Goal: Task Accomplishment & Management: Manage account settings

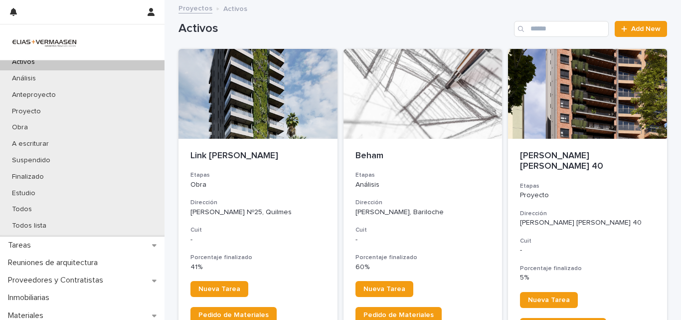
scroll to position [87, 0]
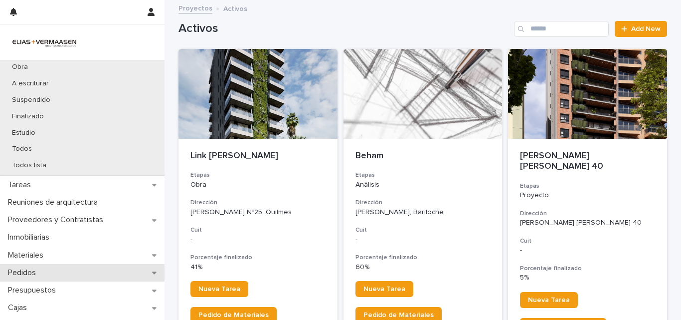
click at [27, 274] on p "Pedidos" at bounding box center [24, 272] width 40 height 9
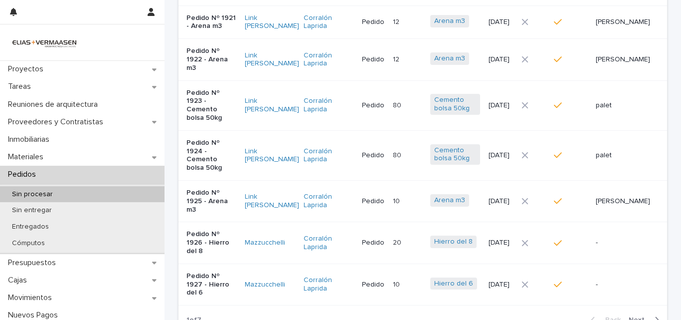
scroll to position [241, 0]
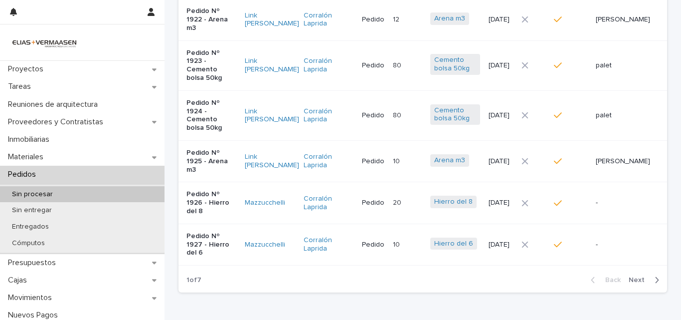
click at [632, 267] on div "Back Next" at bounding box center [625, 279] width 84 height 25
click at [632, 275] on button "Next" at bounding box center [646, 279] width 42 height 9
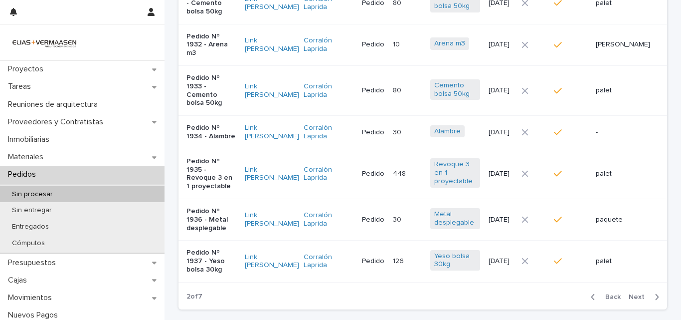
scroll to position [256, 0]
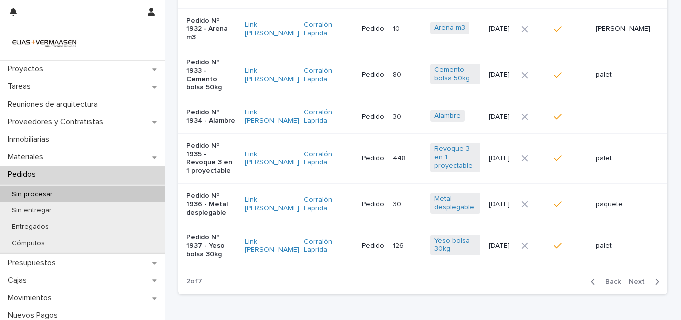
click at [636, 277] on button "Next" at bounding box center [646, 281] width 42 height 9
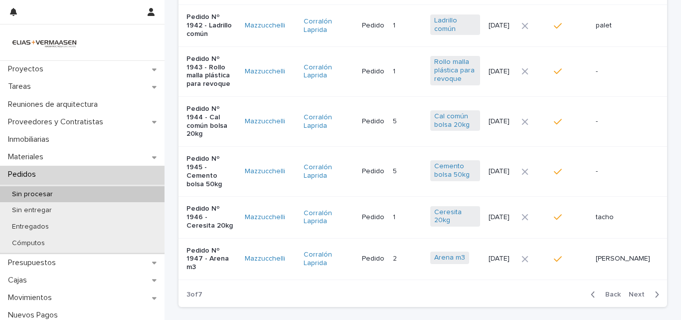
scroll to position [284, 0]
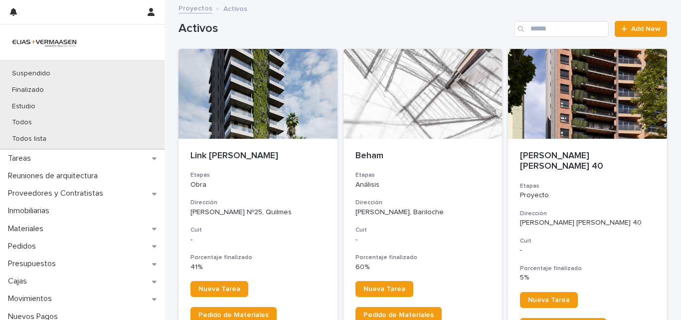
scroll to position [153, 0]
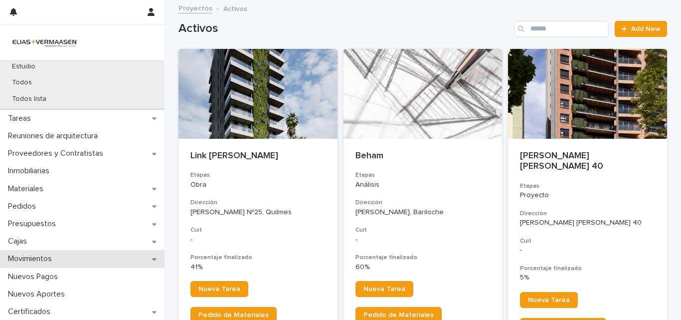
click at [61, 257] on div "Movimientos" at bounding box center [82, 258] width 164 height 17
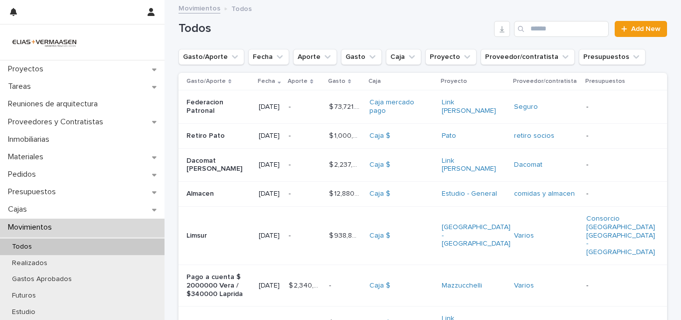
click at [356, 21] on div "Todos Add New" at bounding box center [422, 29] width 488 height 16
click at [23, 228] on p "Movimientos" at bounding box center [32, 226] width 56 height 9
click at [21, 227] on p "Movimientos" at bounding box center [32, 226] width 56 height 9
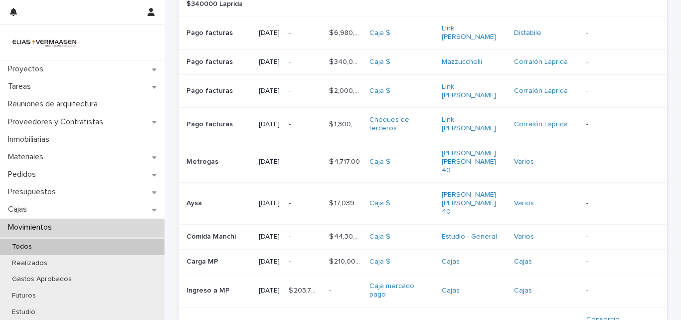
scroll to position [296, 0]
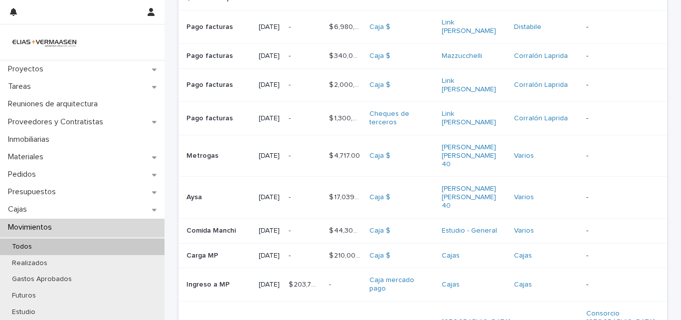
click at [43, 226] on p "Movimientos" at bounding box center [32, 226] width 56 height 9
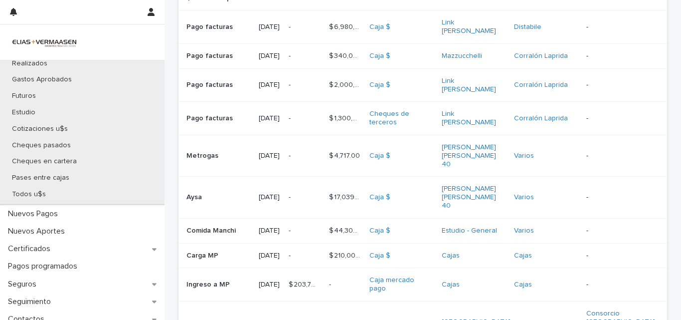
scroll to position [219, 0]
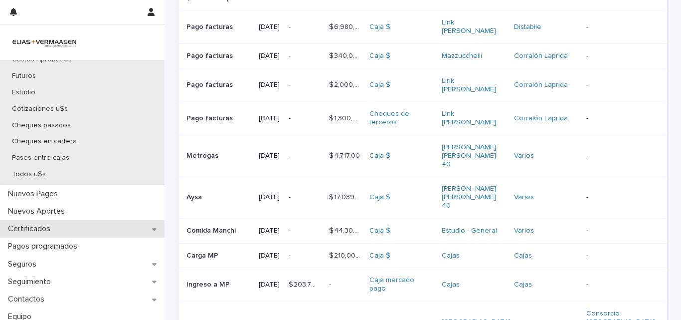
click at [29, 224] on p "Certificados" at bounding box center [31, 228] width 54 height 9
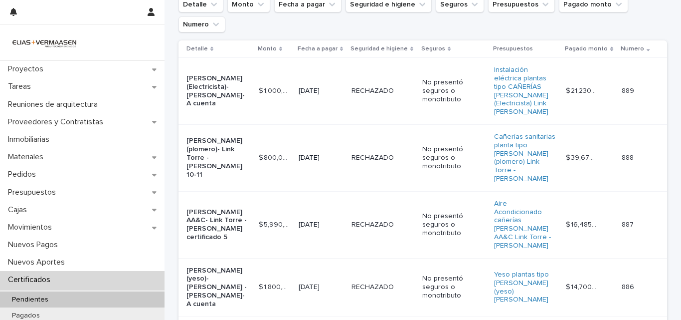
scroll to position [59, 0]
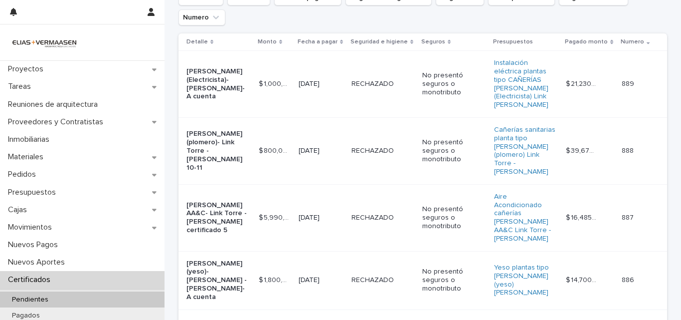
click at [330, 252] on td "[DATE]" at bounding box center [321, 280] width 53 height 58
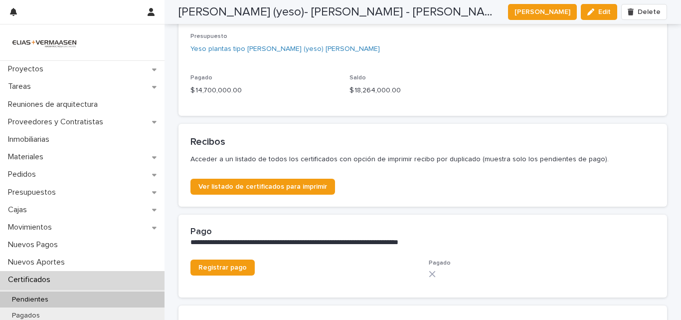
scroll to position [496, 0]
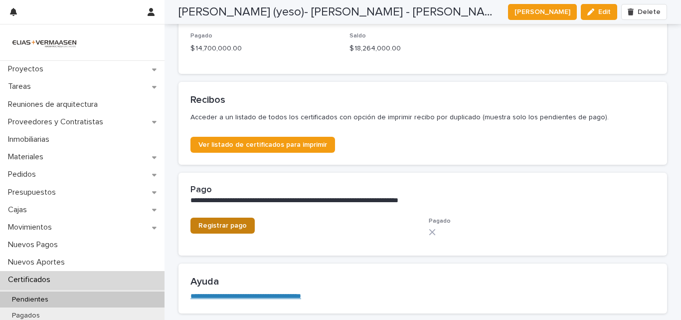
click at [243, 224] on link "Registrar pago" at bounding box center [222, 225] width 64 height 16
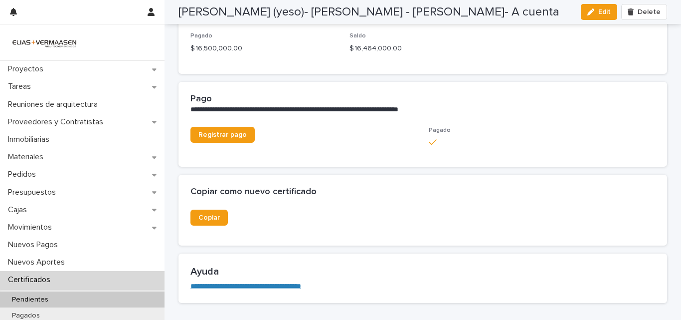
click at [34, 282] on p "Certificados" at bounding box center [31, 279] width 54 height 9
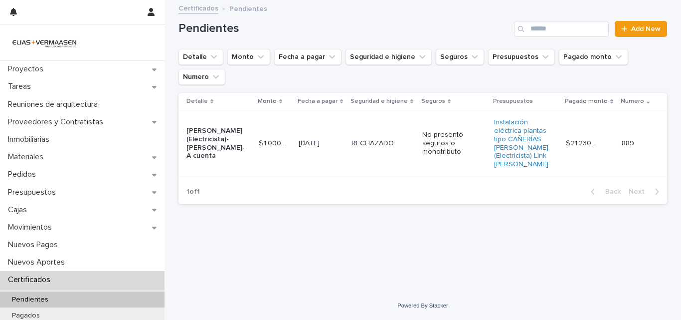
click at [388, 161] on td "RECHAZADO RECHAZADO" at bounding box center [382, 143] width 71 height 67
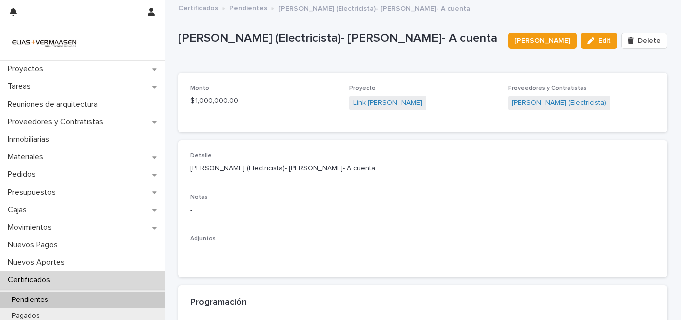
click at [48, 279] on p "Certificados" at bounding box center [31, 279] width 54 height 9
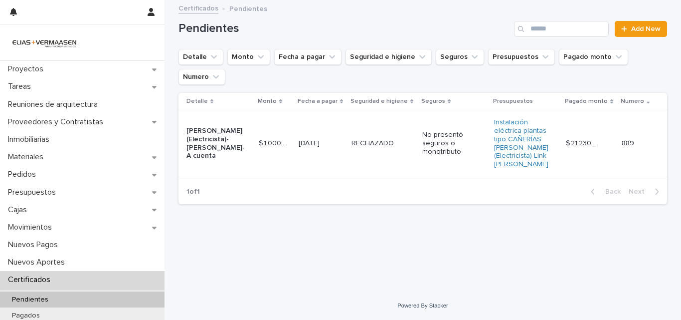
drag, startPoint x: 379, startPoint y: 152, endPoint x: 680, endPoint y: 166, distance: 301.9
click at [380, 152] on td "RECHAZADO RECHAZADO" at bounding box center [382, 143] width 71 height 67
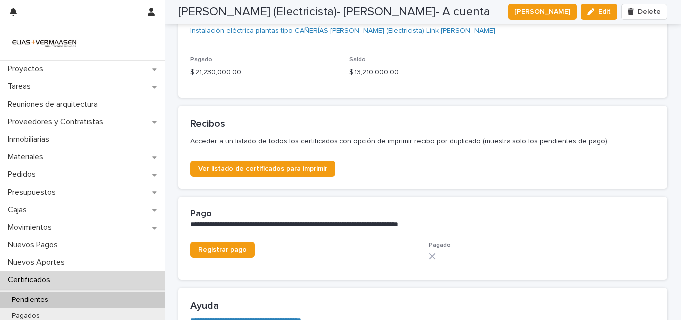
scroll to position [480, 0]
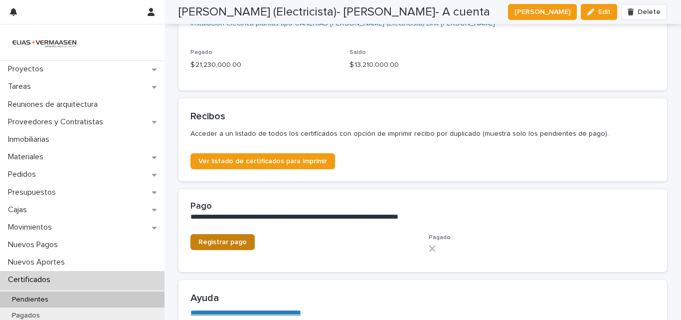
click at [212, 244] on span "Registrar pago" at bounding box center [222, 241] width 48 height 7
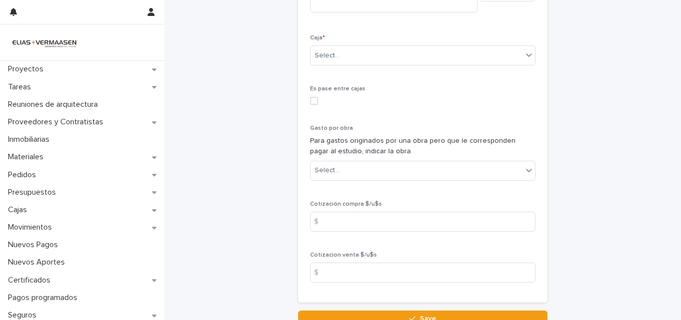
scroll to position [450, 0]
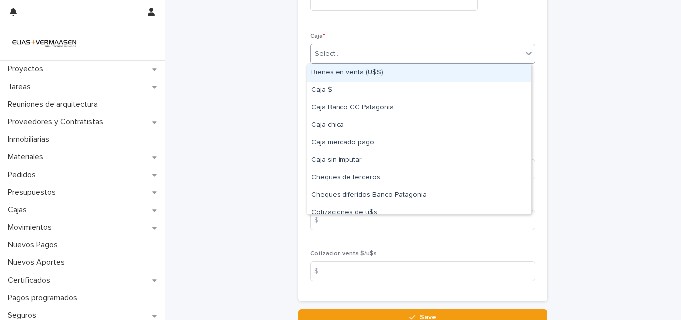
click at [386, 58] on div "Select..." at bounding box center [417, 54] width 212 height 16
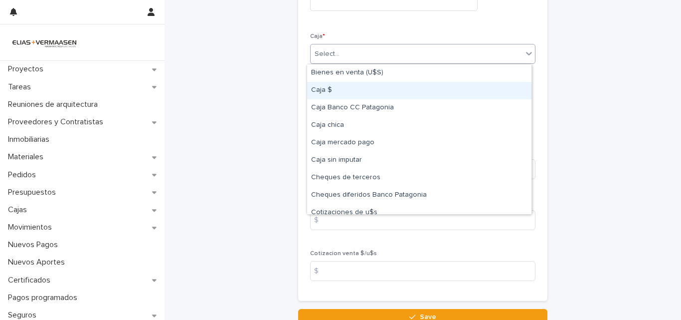
click at [341, 90] on div "Caja $" at bounding box center [419, 90] width 224 height 17
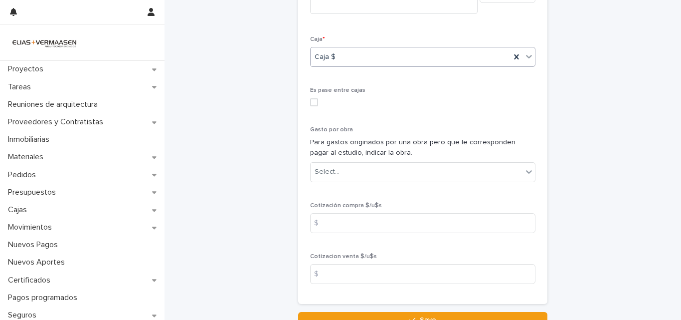
scroll to position [533, 0]
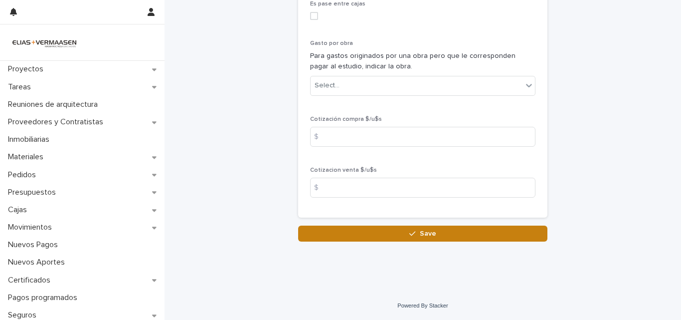
click at [460, 234] on button "Save" at bounding box center [422, 233] width 249 height 16
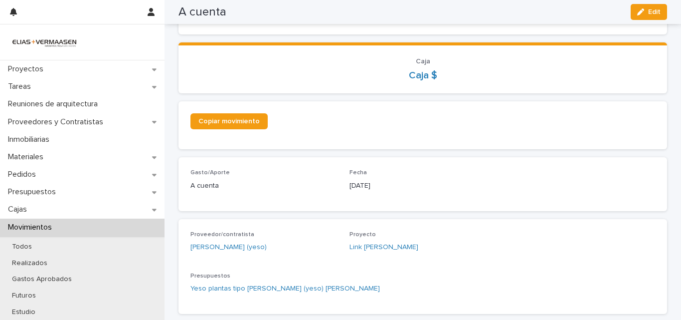
scroll to position [13, 0]
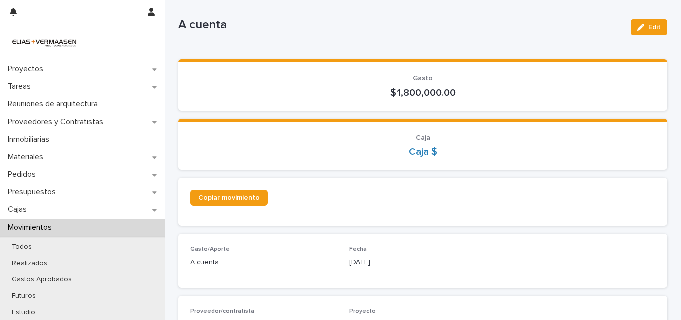
click at [33, 226] on p "Movimientos" at bounding box center [32, 226] width 56 height 9
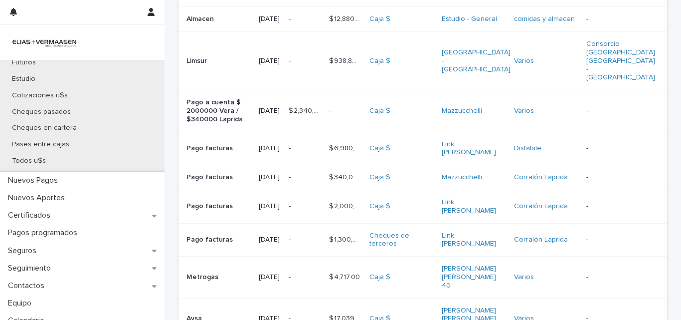
scroll to position [237, 0]
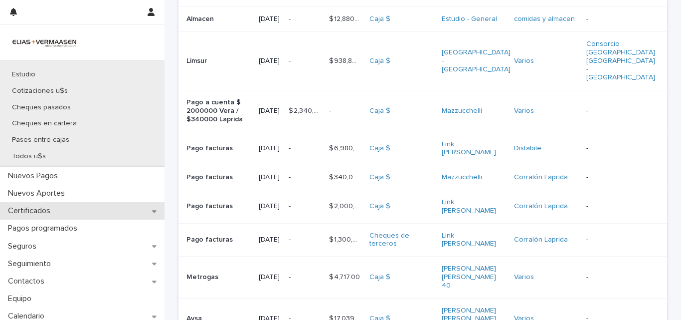
click at [29, 213] on p "Certificados" at bounding box center [31, 210] width 54 height 9
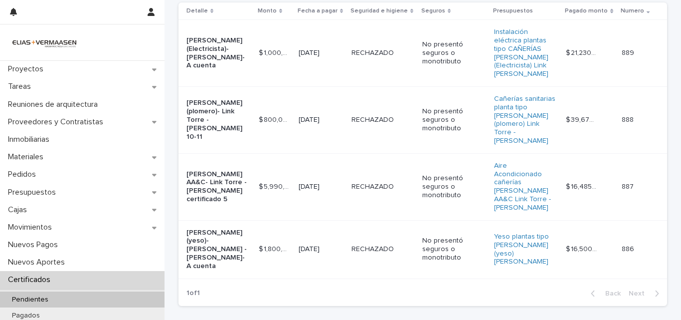
scroll to position [109, 0]
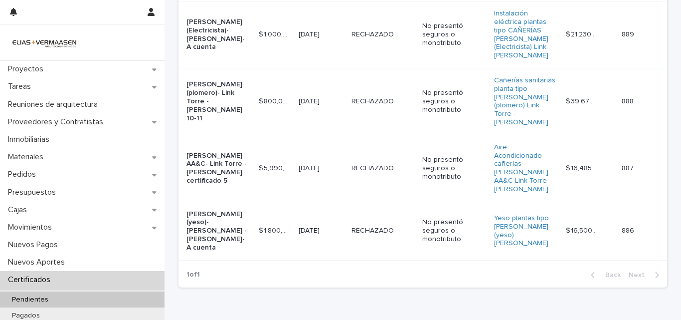
click at [347, 201] on td "RECHAZADO RECHAZADO" at bounding box center [382, 230] width 71 height 58
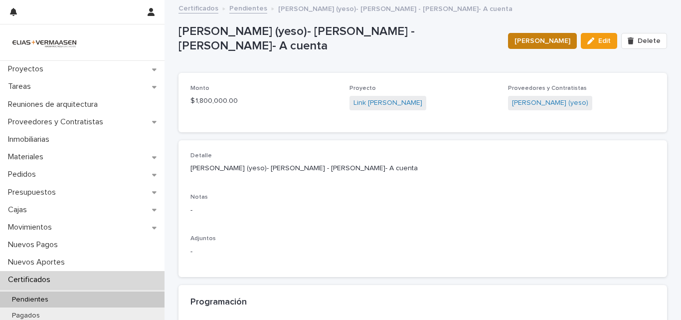
click at [552, 37] on span "[PERSON_NAME]" at bounding box center [542, 41] width 56 height 10
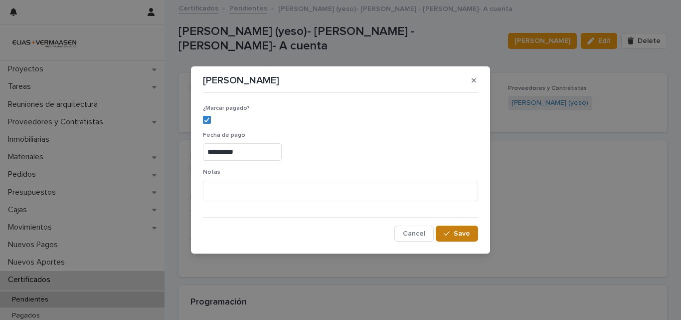
click at [476, 231] on button "Save" at bounding box center [457, 233] width 42 height 16
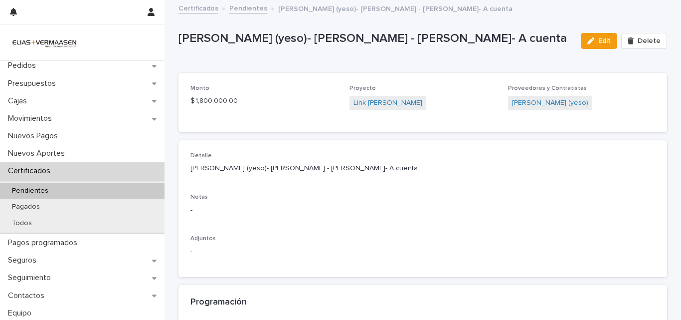
scroll to position [110, 0]
click at [24, 164] on div "Certificados" at bounding box center [82, 169] width 164 height 17
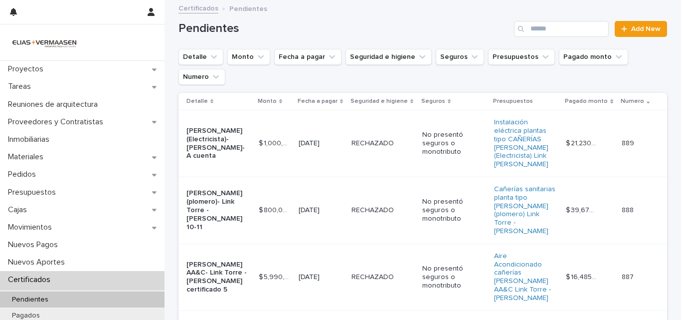
click at [351, 256] on td "RECHAZADO RECHAZADO" at bounding box center [382, 276] width 71 height 67
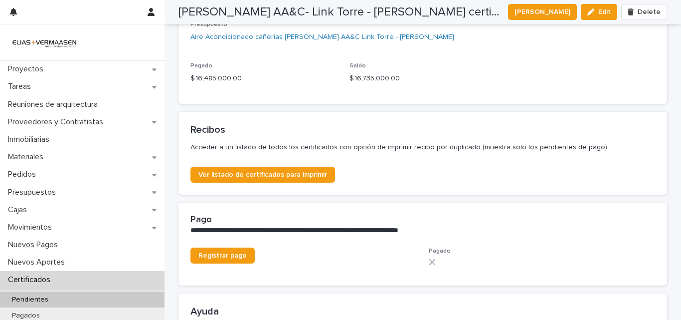
scroll to position [490, 0]
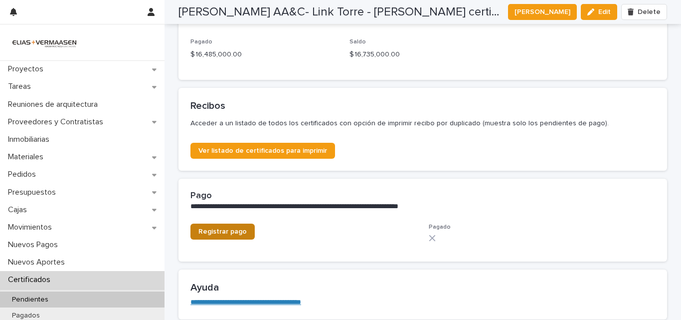
click at [220, 228] on span "Registrar pago" at bounding box center [222, 231] width 48 height 7
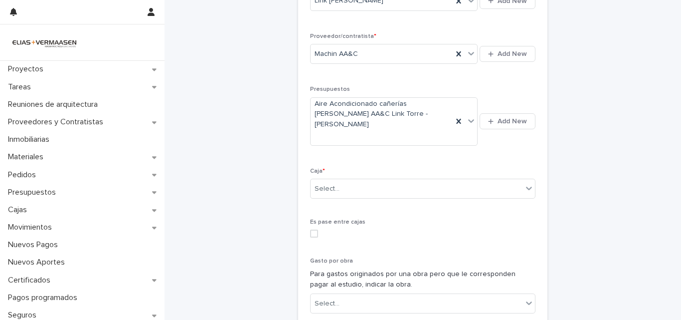
scroll to position [330, 0]
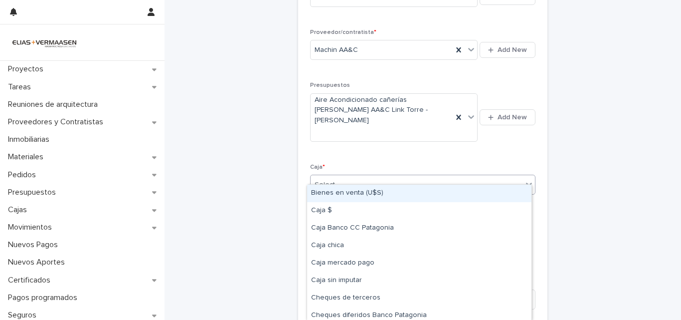
click at [360, 176] on div "Select..." at bounding box center [417, 184] width 212 height 16
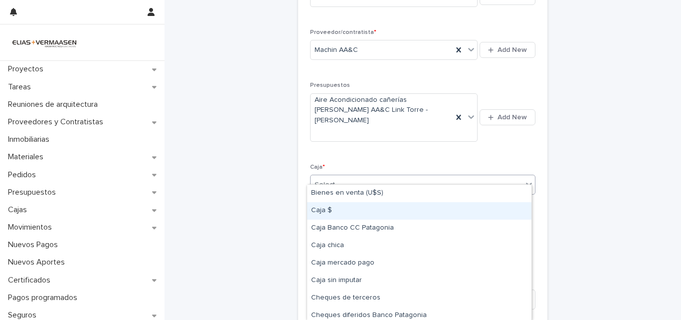
click at [334, 209] on div "Caja $" at bounding box center [419, 210] width 224 height 17
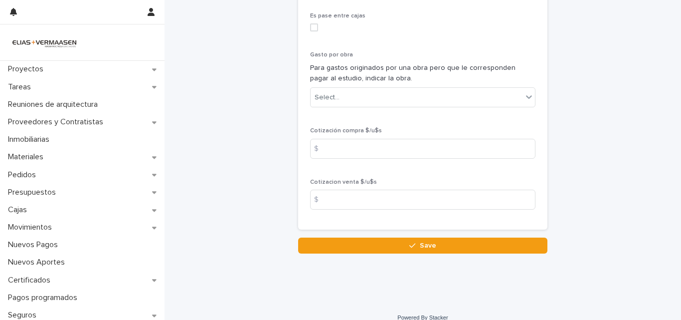
scroll to position [533, 0]
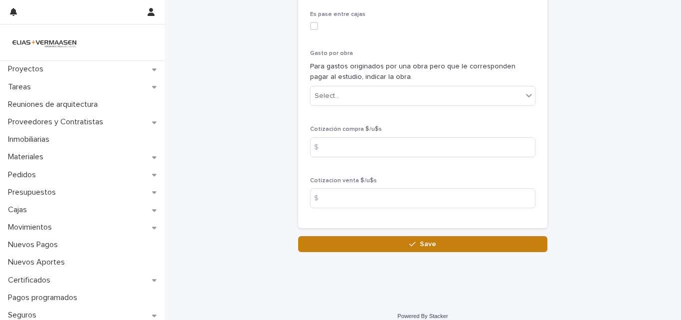
click at [436, 236] on button "Save" at bounding box center [422, 244] width 249 height 16
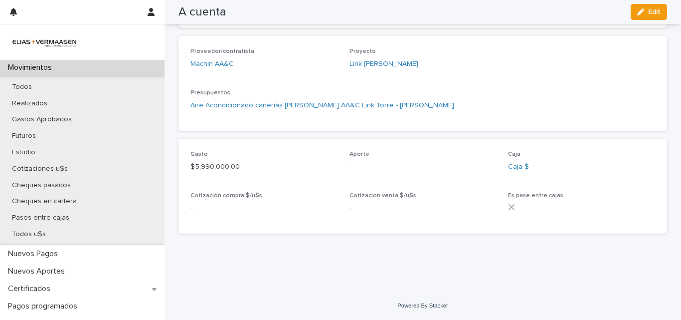
scroll to position [179, 0]
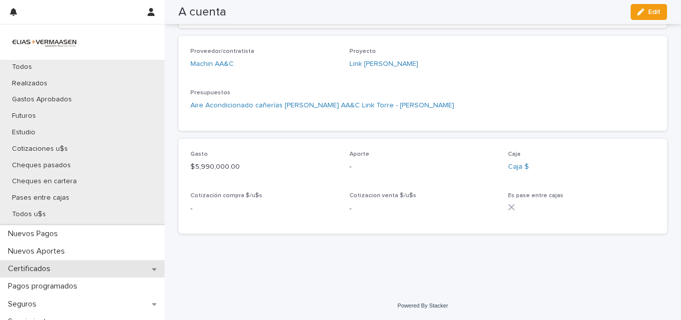
click at [39, 269] on p "Certificados" at bounding box center [31, 268] width 54 height 9
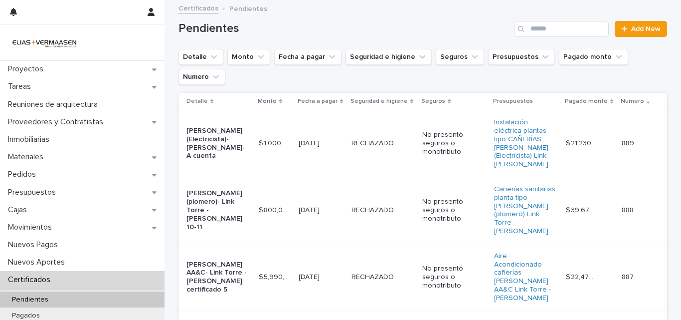
click at [349, 261] on td "RECHAZADO RECHAZADO" at bounding box center [382, 276] width 71 height 67
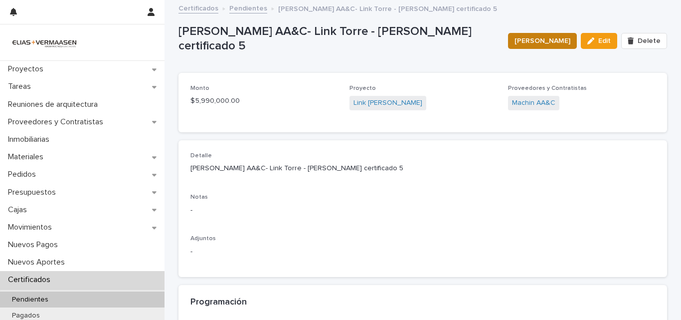
click at [544, 40] on span "Marcar Pagado" at bounding box center [542, 41] width 56 height 10
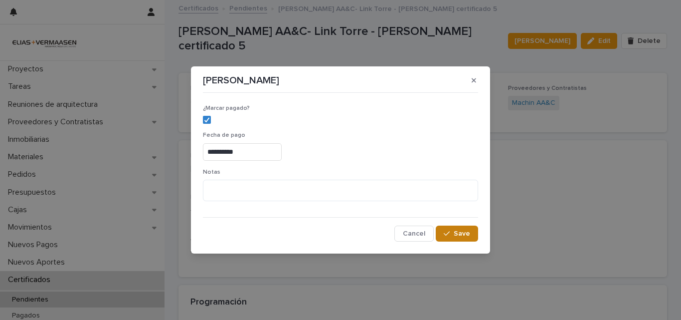
click at [455, 233] on span "Save" at bounding box center [462, 233] width 16 height 7
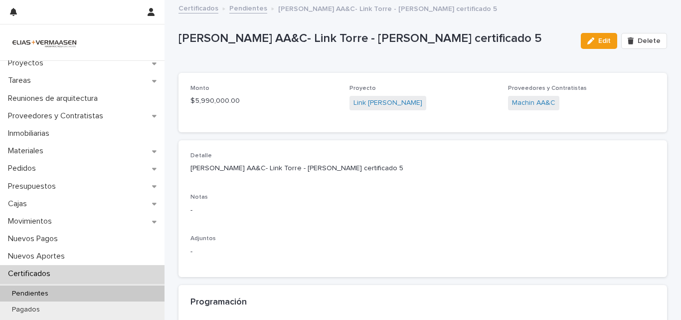
scroll to position [5, 0]
click at [24, 275] on p "Certificados" at bounding box center [31, 274] width 54 height 9
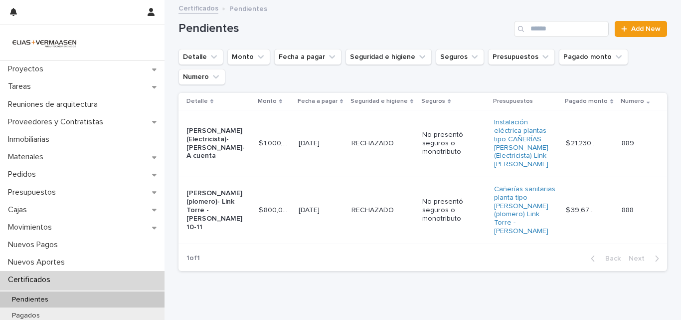
click at [354, 204] on td "RECHAZADO RECHAZADO" at bounding box center [382, 209] width 71 height 67
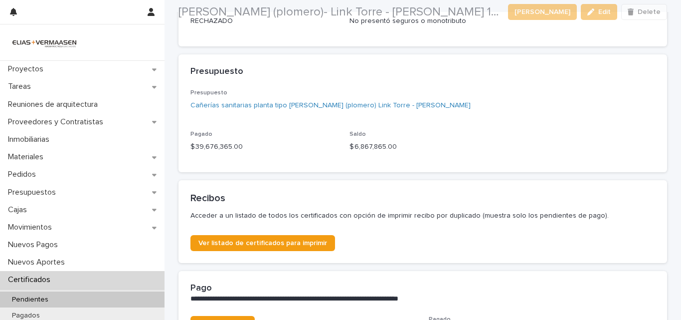
scroll to position [413, 0]
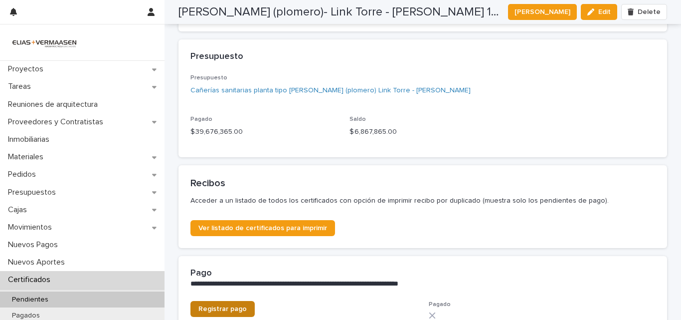
click at [211, 305] on span "Registrar pago" at bounding box center [222, 308] width 48 height 7
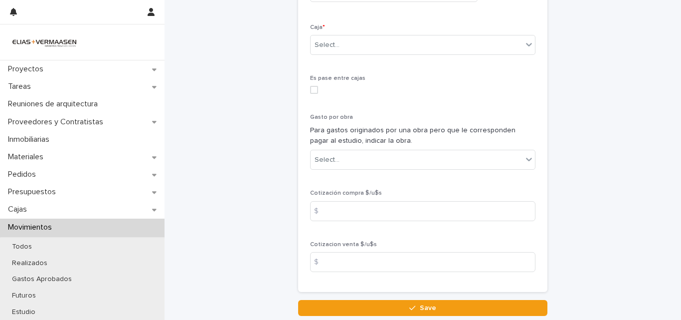
scroll to position [471, 0]
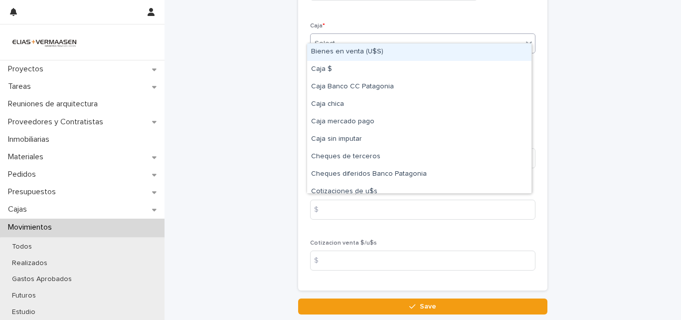
click at [417, 35] on div "Select..." at bounding box center [417, 43] width 212 height 16
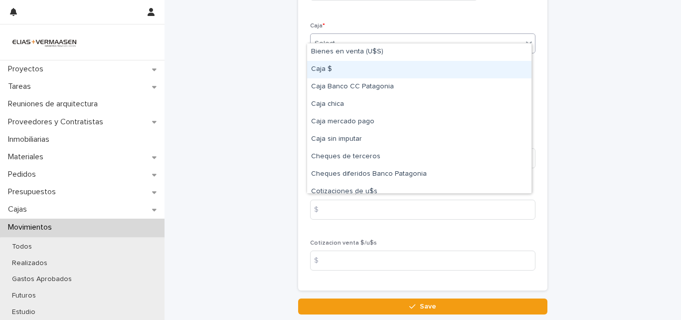
click at [353, 70] on div "Caja $" at bounding box center [419, 69] width 224 height 17
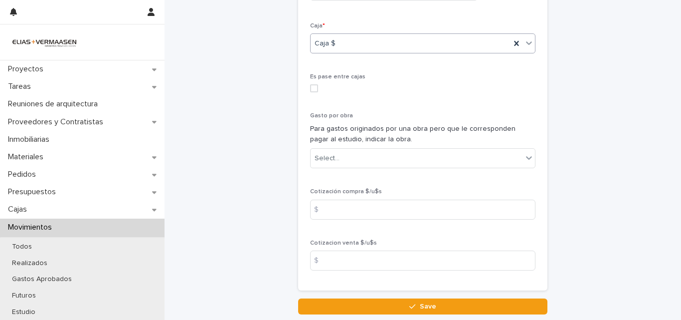
scroll to position [533, 0]
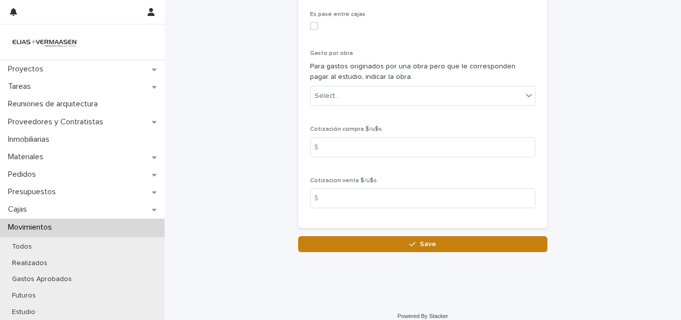
click at [448, 237] on button "Save" at bounding box center [422, 244] width 249 height 16
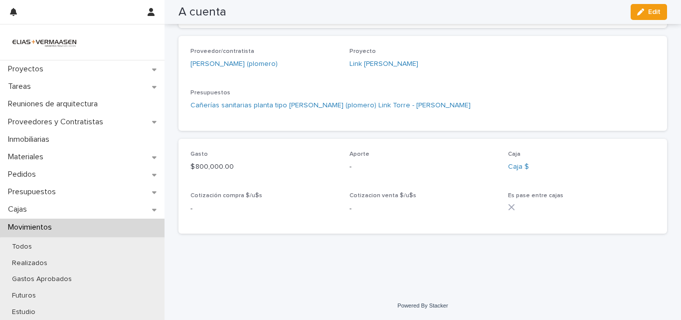
scroll to position [273, 0]
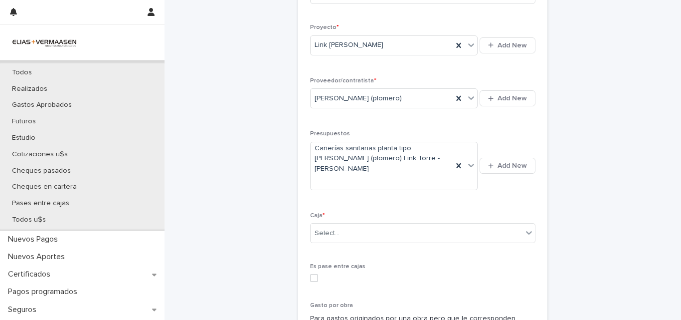
scroll to position [176, 0]
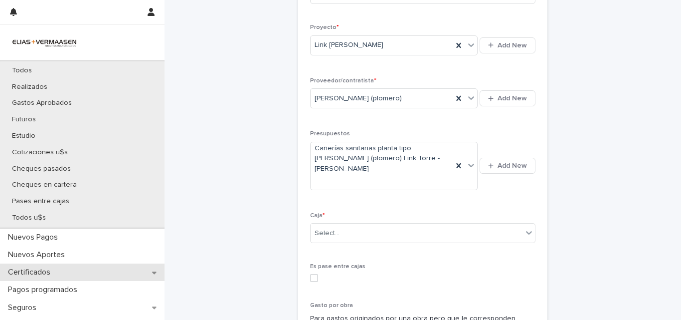
click at [53, 272] on p "Certificados" at bounding box center [31, 271] width 54 height 9
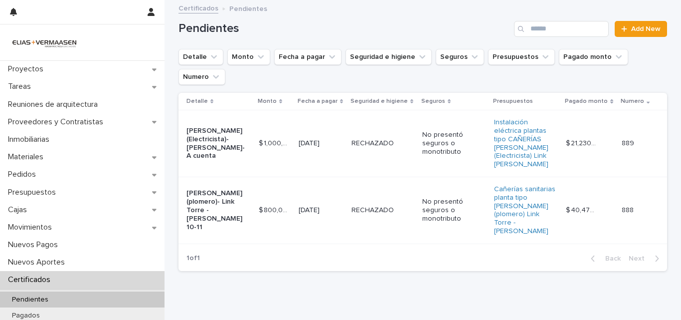
click at [354, 207] on td "RECHAZADO RECHAZADO" at bounding box center [382, 209] width 71 height 67
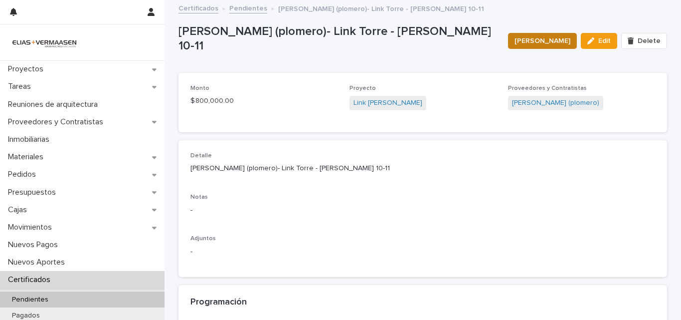
click at [553, 34] on button "Marcar Pagado" at bounding box center [542, 41] width 69 height 16
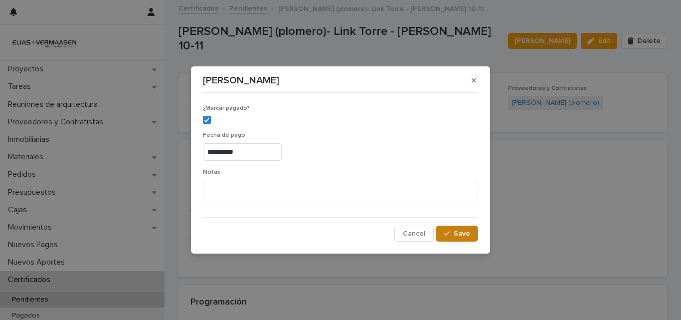
click at [465, 234] on span "Save" at bounding box center [462, 233] width 16 height 7
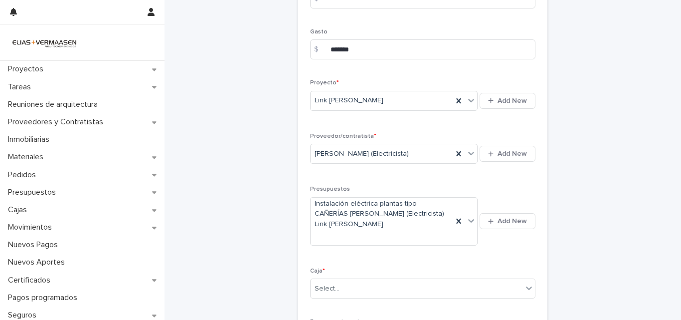
scroll to position [246, 0]
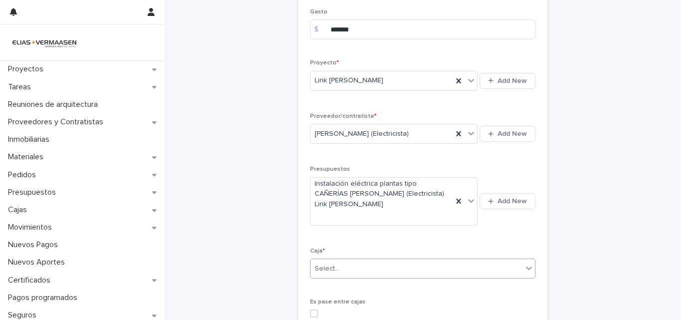
click at [408, 269] on div "Select..." at bounding box center [417, 268] width 212 height 16
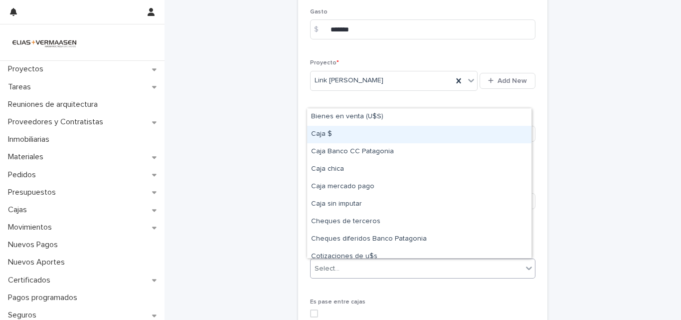
click at [321, 140] on div "Caja $" at bounding box center [419, 134] width 224 height 17
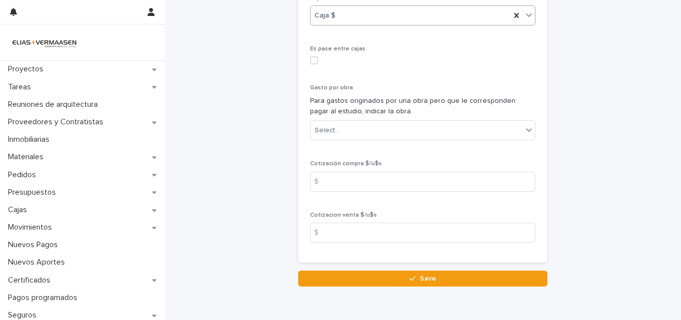
scroll to position [544, 0]
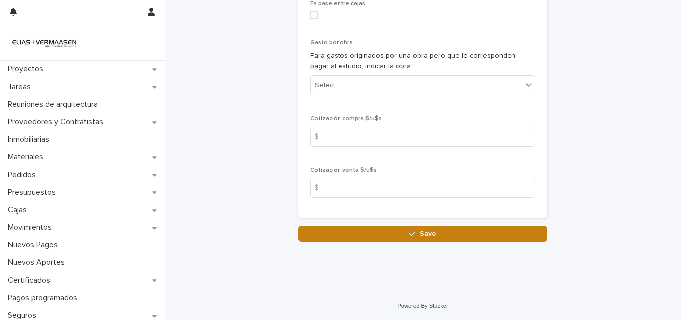
click at [444, 236] on button "Save" at bounding box center [422, 233] width 249 height 16
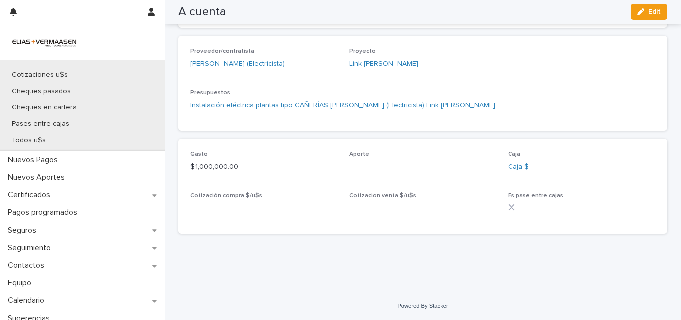
scroll to position [273, 0]
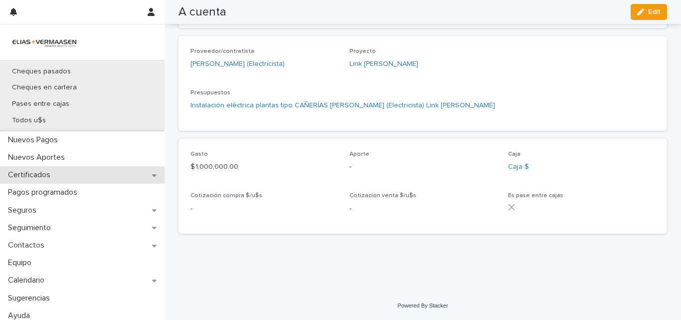
click at [49, 169] on div "Certificados" at bounding box center [82, 174] width 164 height 17
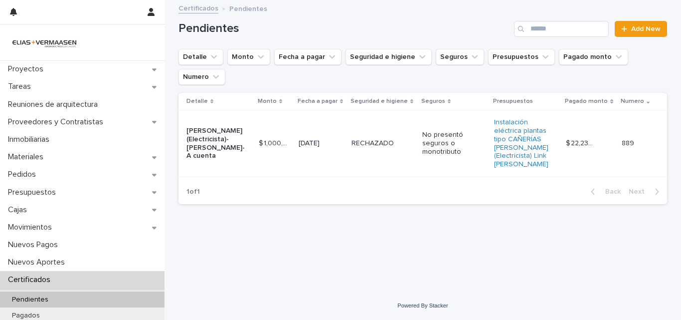
click at [377, 147] on td "RECHAZADO RECHAZADO" at bounding box center [382, 143] width 71 height 67
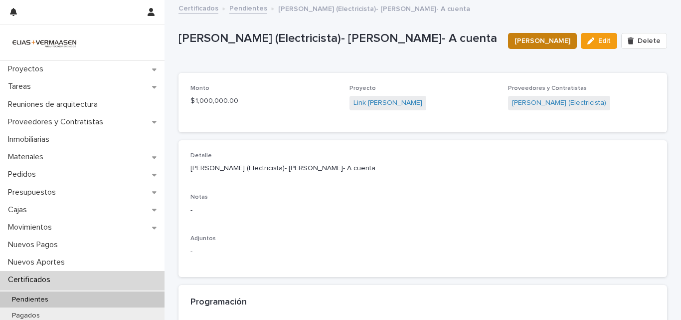
click at [550, 42] on span "Marcar Pagado" at bounding box center [542, 41] width 56 height 10
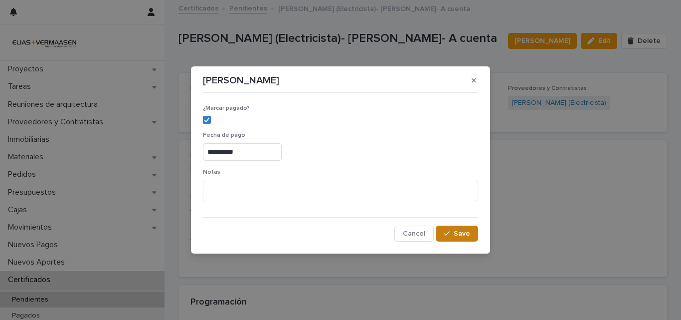
click at [460, 233] on span "Save" at bounding box center [462, 233] width 16 height 7
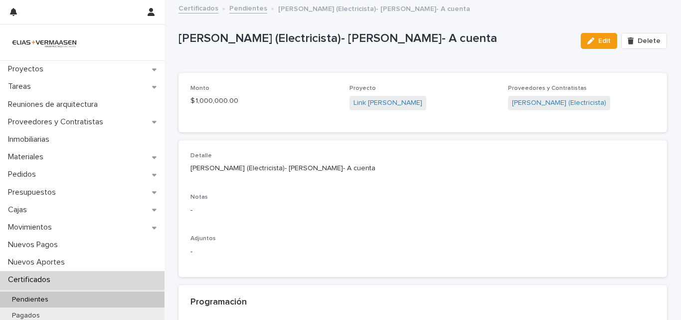
click at [43, 281] on p "Certificados" at bounding box center [31, 279] width 54 height 9
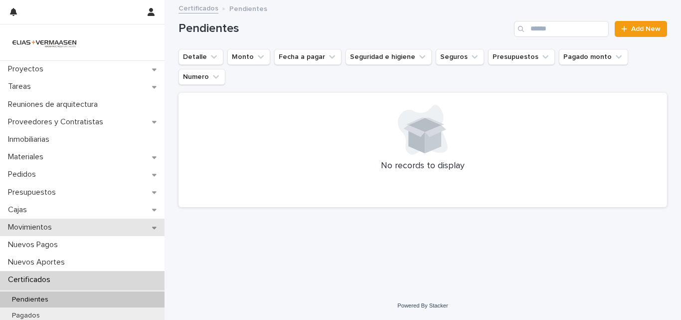
click at [17, 225] on p "Movimientos" at bounding box center [32, 226] width 56 height 9
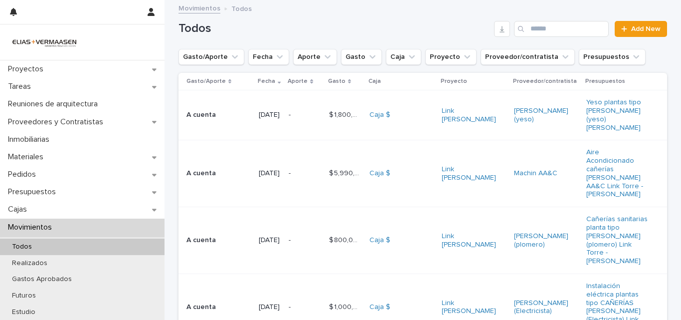
click at [24, 226] on p "Movimientos" at bounding box center [32, 226] width 56 height 9
click at [566, 134] on td "[PERSON_NAME] (yeso)" at bounding box center [546, 115] width 72 height 50
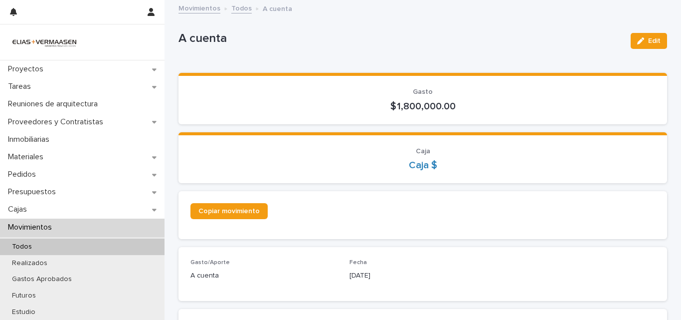
click at [41, 225] on p "Movimientos" at bounding box center [32, 226] width 56 height 9
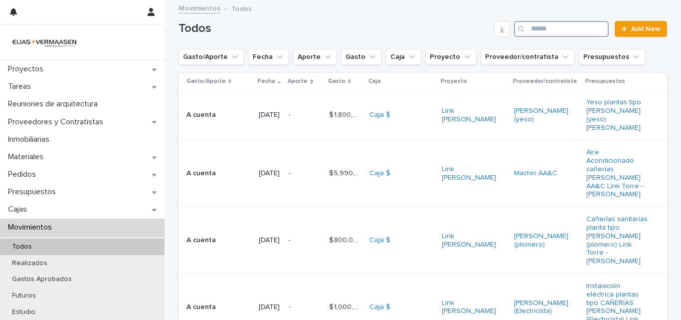
click at [579, 26] on input "Search" at bounding box center [561, 29] width 95 height 16
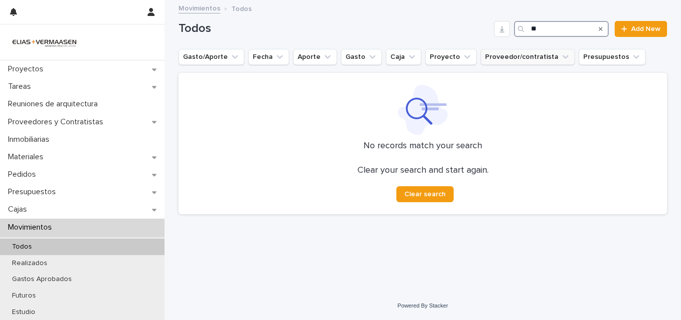
type input "*"
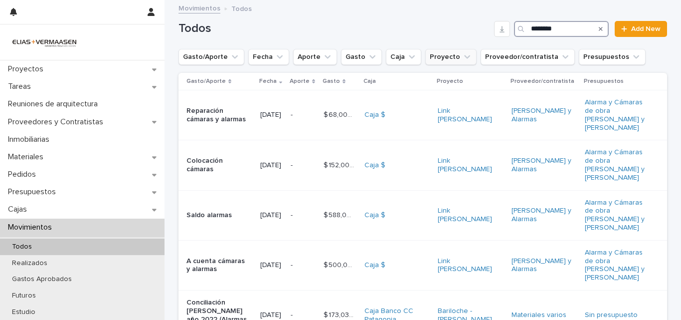
type input "*******"
click at [462, 57] on icon "Proyecto" at bounding box center [467, 57] width 10 height 10
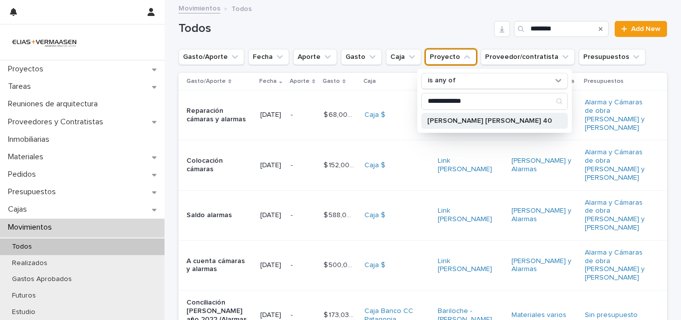
type input "**********"
click at [475, 125] on div "[PERSON_NAME] [PERSON_NAME] 40" at bounding box center [494, 121] width 147 height 16
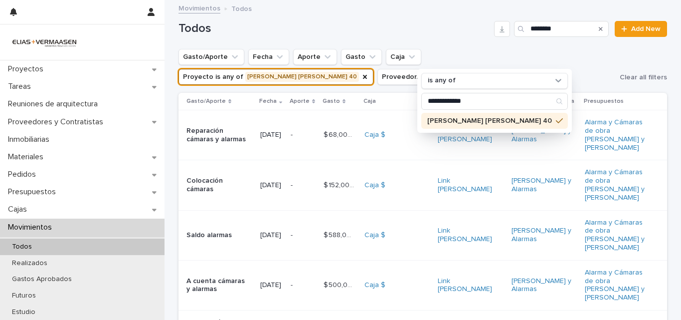
click at [434, 33] on h1 "Todos" at bounding box center [334, 28] width 312 height 14
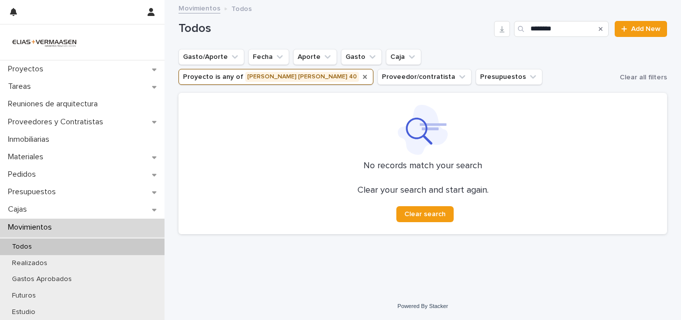
click at [369, 73] on icon "Proyecto" at bounding box center [365, 77] width 8 height 8
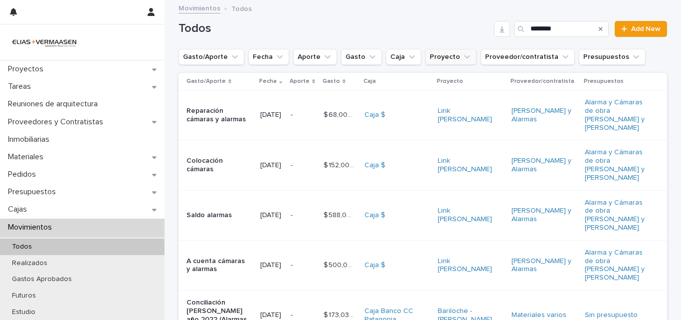
click at [546, 85] on p "Proveedor/contratista" at bounding box center [542, 81] width 64 height 11
click at [658, 61] on div "Gasto/Aporte Fecha Aporte Gasto Caja Proyecto Proveedor/contratista Presupuestos" at bounding box center [422, 57] width 488 height 16
click at [599, 26] on icon "Search" at bounding box center [601, 29] width 4 height 6
click at [560, 29] on input "*******" at bounding box center [561, 29] width 95 height 16
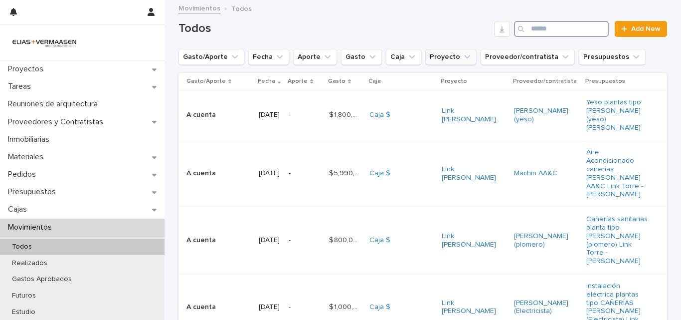
click at [557, 35] on input "Search" at bounding box center [561, 29] width 95 height 16
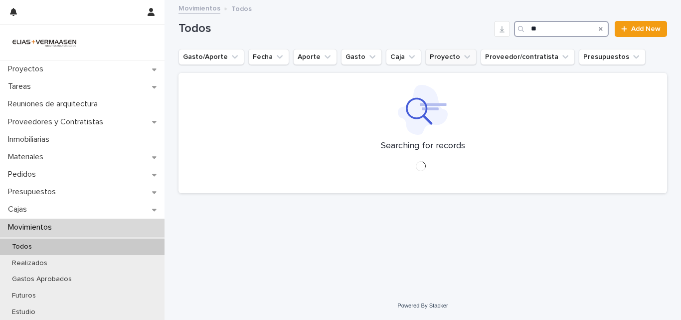
type input "*"
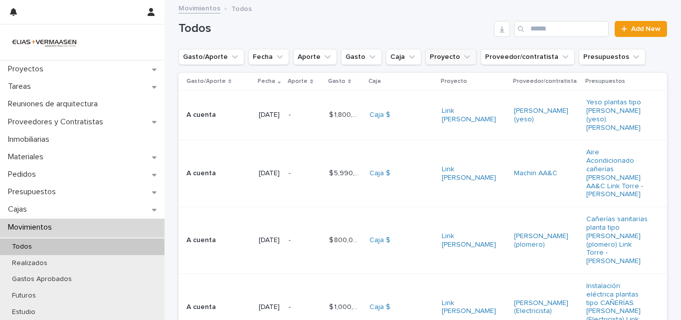
click at [322, 36] on div "Todos Add New" at bounding box center [422, 29] width 488 height 16
